Goal: Information Seeking & Learning: Learn about a topic

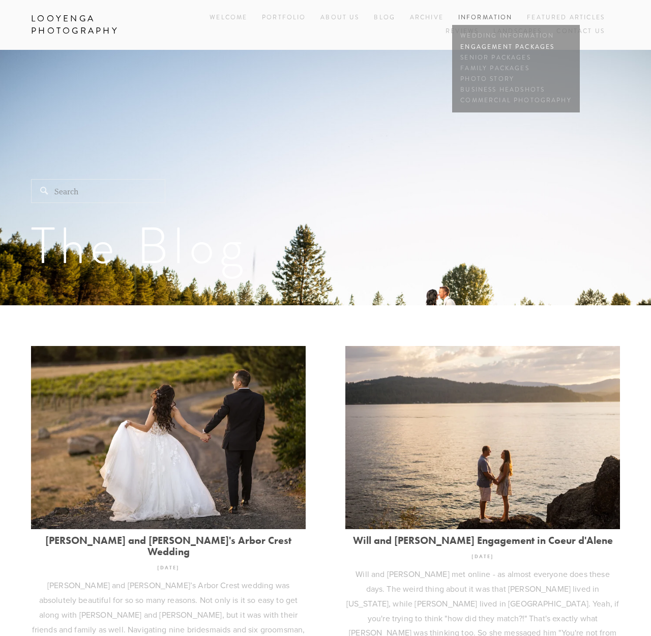
click at [497, 44] on link "Engagement Packages" at bounding box center [516, 47] width 116 height 11
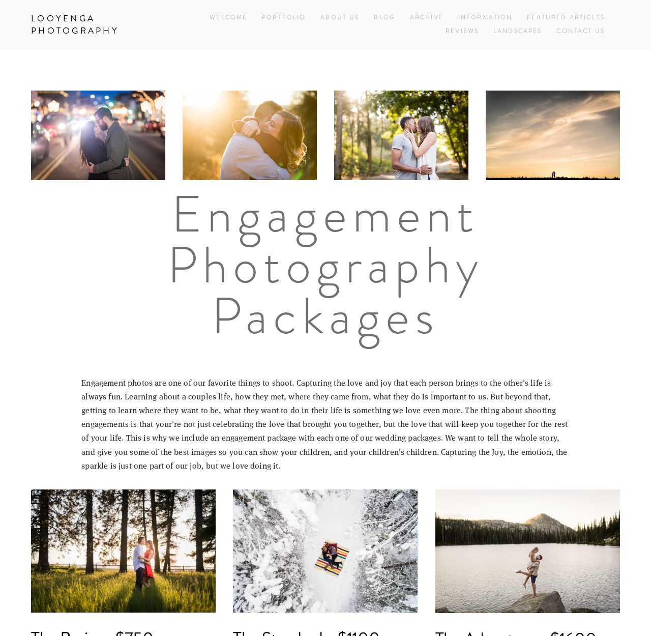
drag, startPoint x: 383, startPoint y: 18, endPoint x: 370, endPoint y: 23, distance: 13.9
click at [384, 18] on link "Blog" at bounding box center [384, 18] width 21 height 14
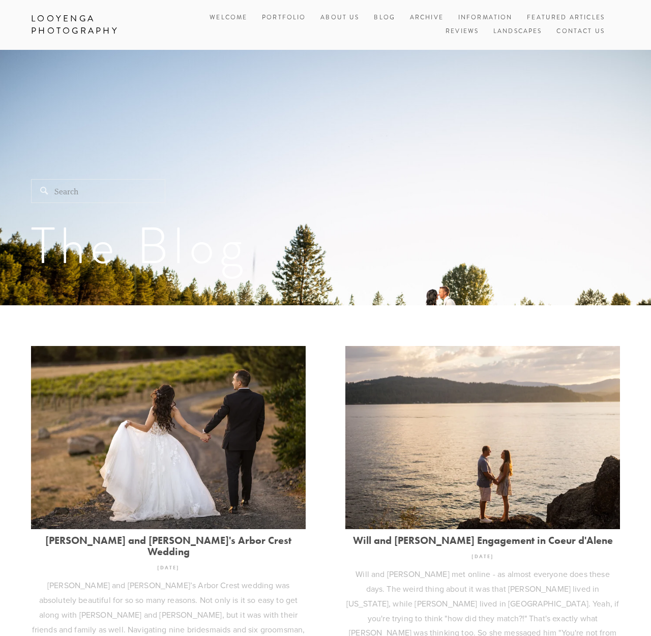
click at [66, 192] on input "Search" at bounding box center [98, 191] width 134 height 24
type input "Devin"
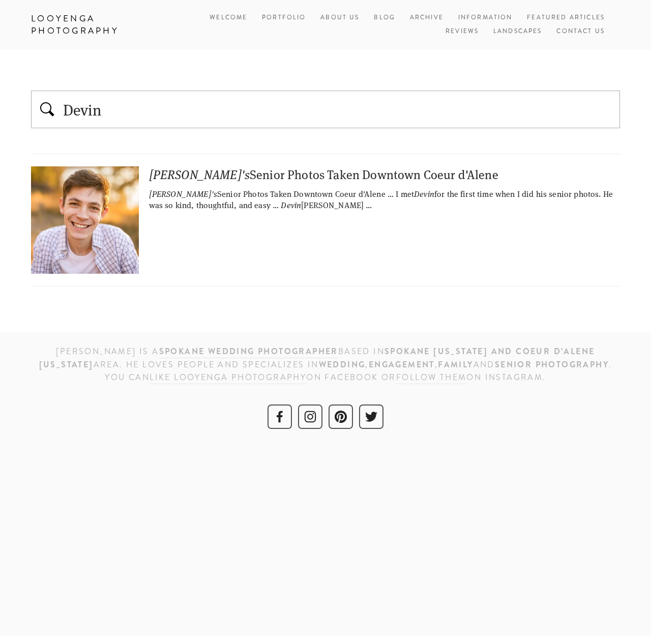
click at [191, 175] on div "[PERSON_NAME]'s Senior Photos Taken Downtown Coeur d'Alene" at bounding box center [325, 174] width 589 height 16
drag, startPoint x: 390, startPoint y: 21, endPoint x: 386, endPoint y: 36, distance: 15.2
click at [390, 21] on link "Blog" at bounding box center [384, 18] width 21 height 14
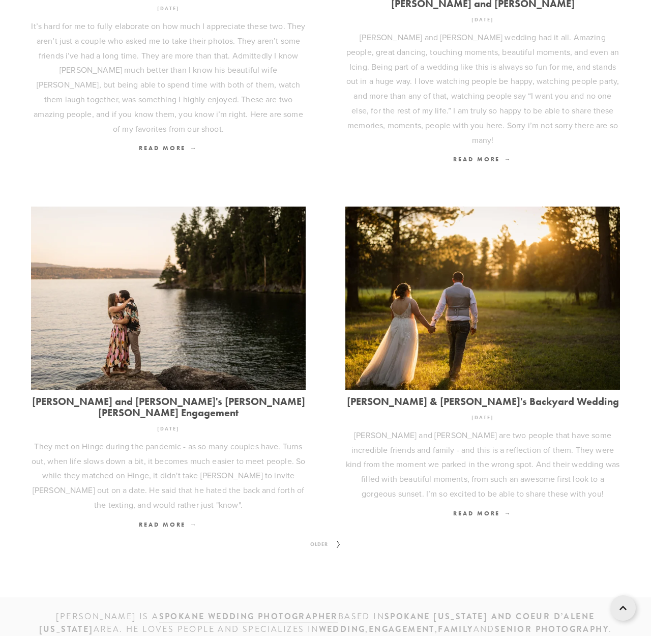
scroll to position [1014, 0]
click at [337, 536] on icon at bounding box center [338, 544] width 13 height 16
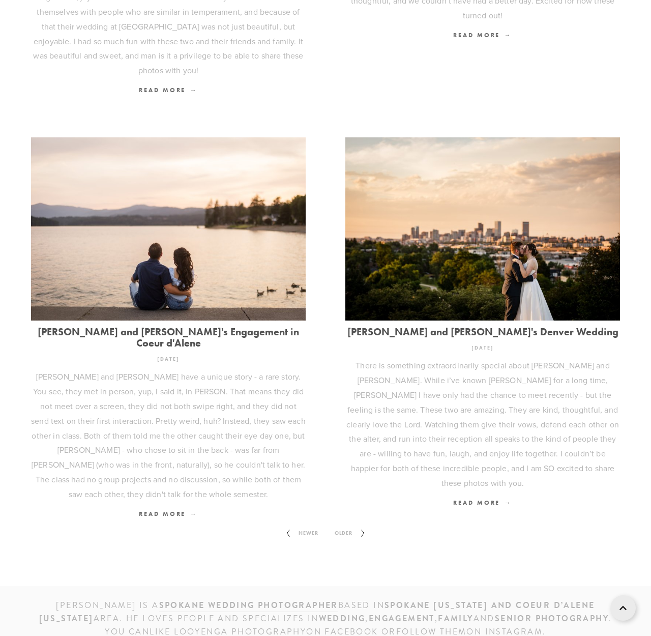
scroll to position [1029, 0]
click at [355, 527] on span "Older" at bounding box center [344, 533] width 26 height 13
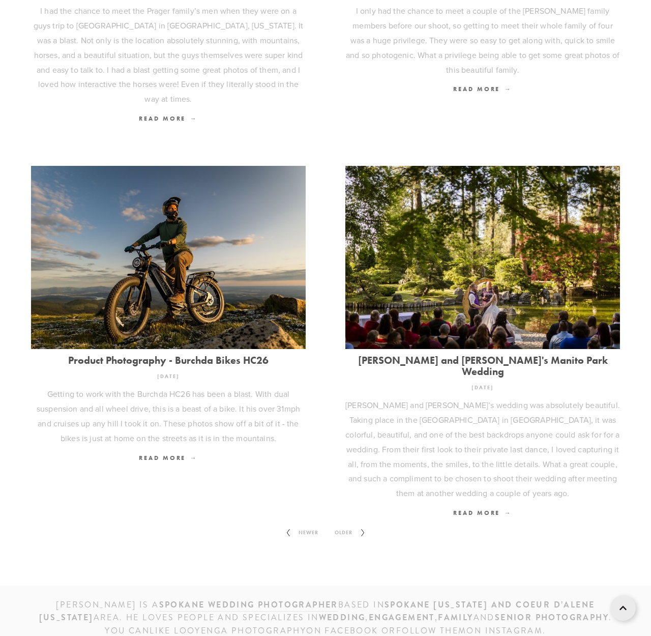
scroll to position [1000, 0]
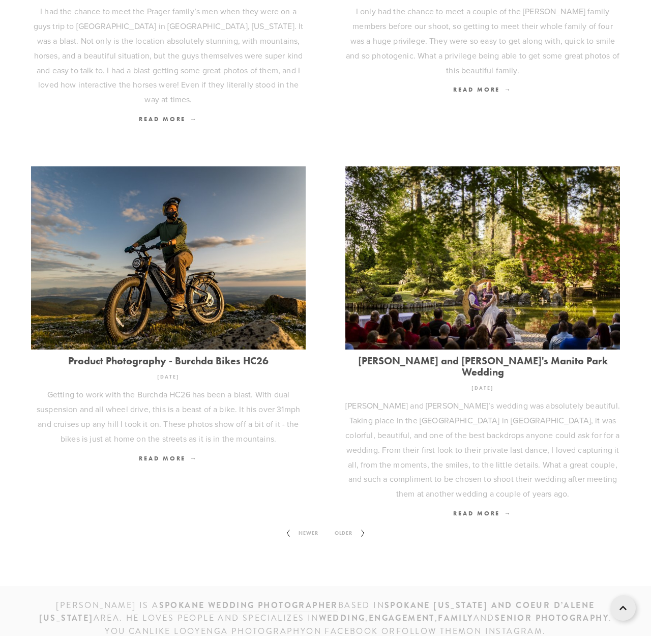
click at [345, 526] on span "Older" at bounding box center [344, 532] width 26 height 13
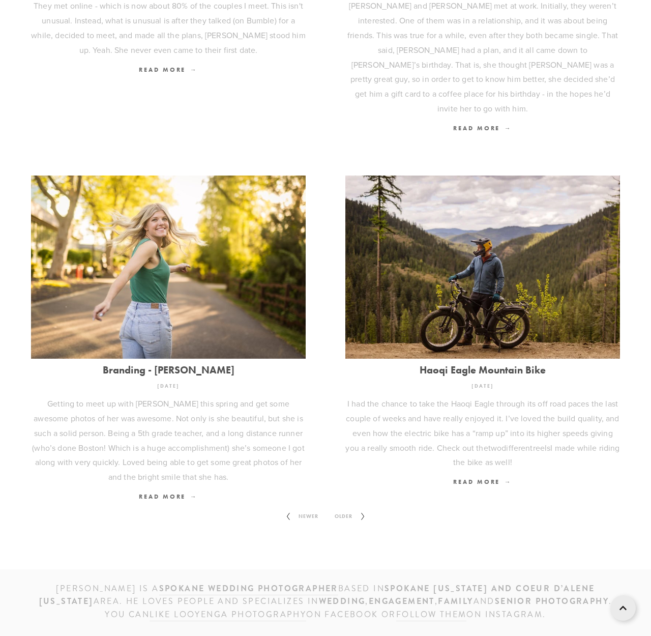
scroll to position [943, 0]
click at [186, 365] on link "Branding - [PERSON_NAME]" at bounding box center [168, 370] width 275 height 11
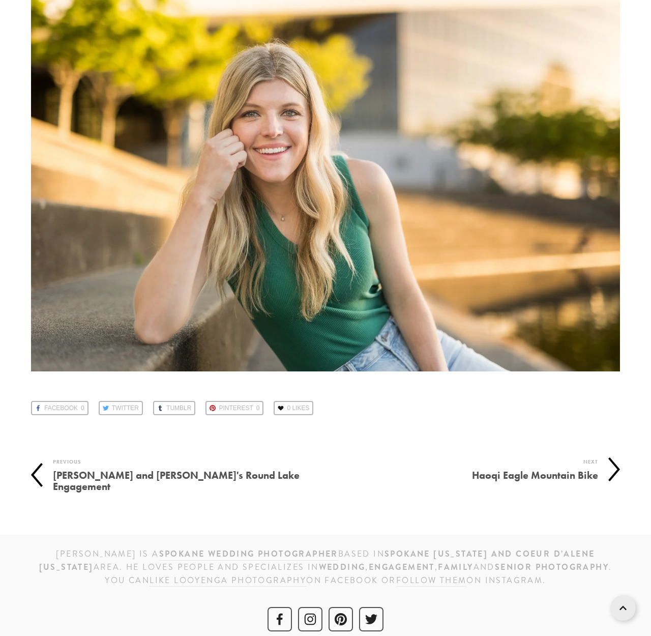
scroll to position [16938, 0]
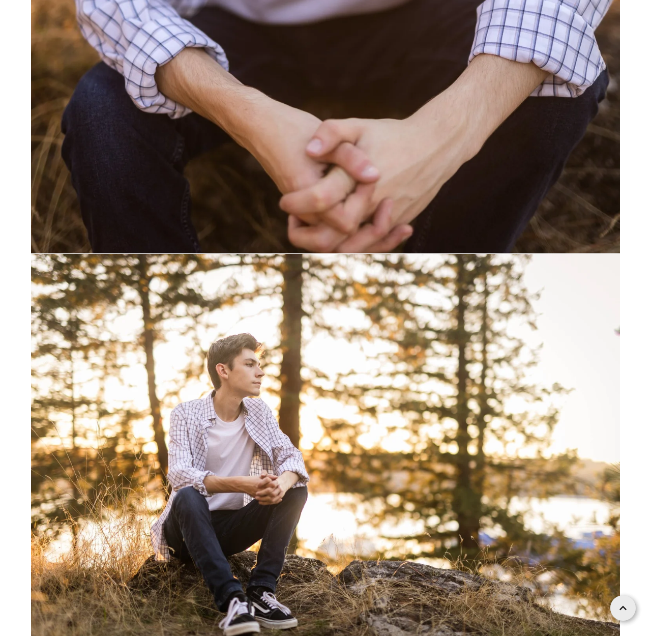
scroll to position [8314, 0]
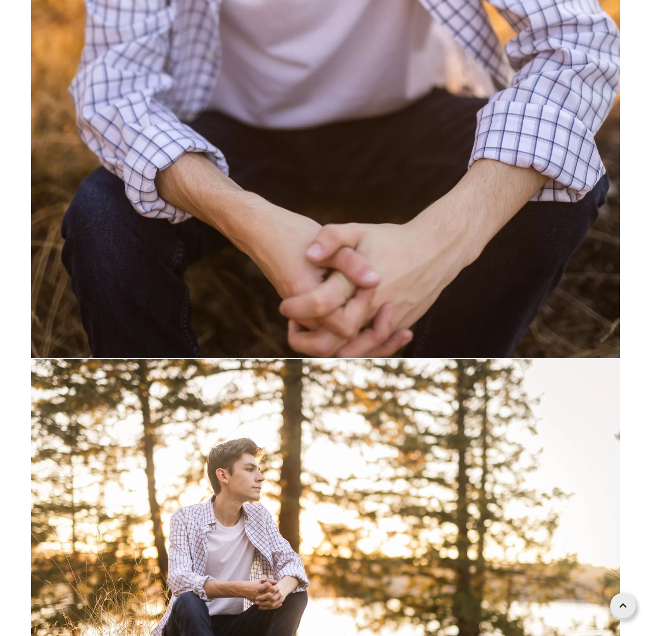
click at [622, 612] on icon at bounding box center [622, 604] width 7 height 25
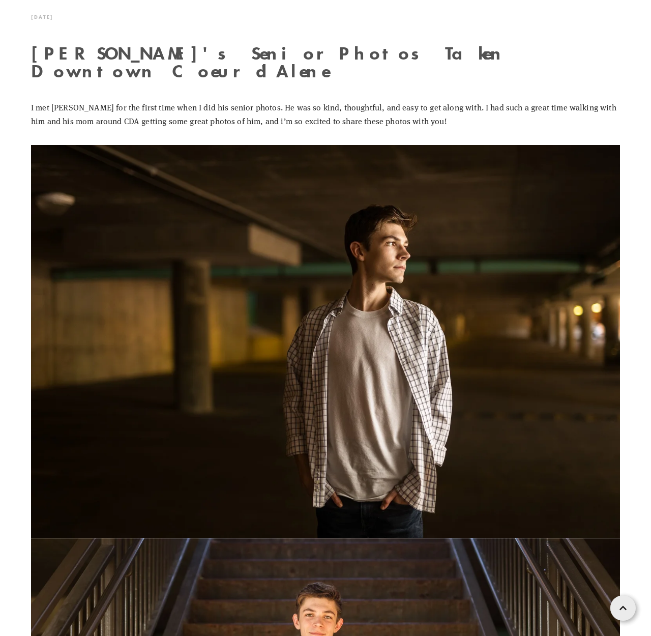
scroll to position [0, 0]
